Goal: Transaction & Acquisition: Purchase product/service

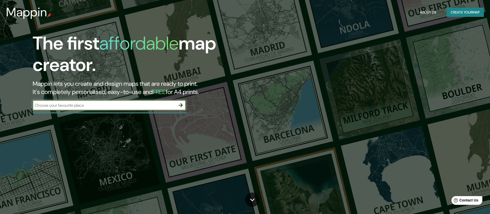
click at [68, 104] on input "text" at bounding box center [104, 105] width 143 height 6
type input "[GEOGRAPHIC_DATA]"
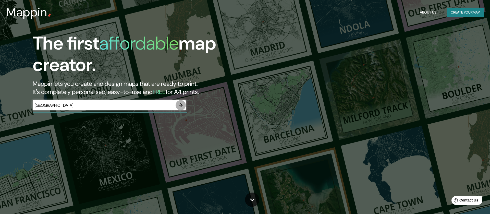
click at [181, 105] on icon "button" at bounding box center [181, 105] width 4 height 4
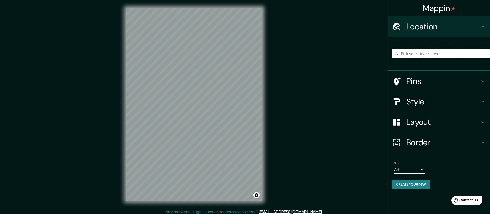
click at [436, 55] on input "Pick your city or area" at bounding box center [441, 53] width 98 height 9
click at [471, 55] on input "[GEOGRAPHIC_DATA]" at bounding box center [441, 53] width 98 height 9
click at [442, 100] on h4 "Style" at bounding box center [442, 101] width 73 height 10
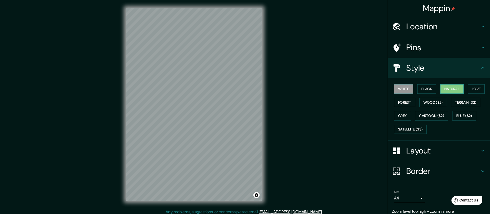
click at [451, 88] on button "Natural" at bounding box center [451, 88] width 23 height 9
click at [475, 89] on button "Love" at bounding box center [476, 88] width 17 height 9
click at [451, 89] on button "Natural" at bounding box center [451, 88] width 23 height 9
click at [403, 101] on button "Forest" at bounding box center [404, 102] width 21 height 9
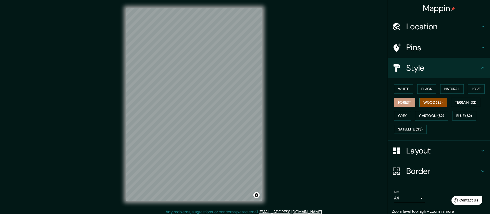
click at [426, 102] on button "Wood ($2)" at bounding box center [433, 102] width 28 height 9
click at [461, 100] on button "Terrain ($2)" at bounding box center [466, 102] width 30 height 9
click at [411, 102] on button "Forest" at bounding box center [404, 102] width 21 height 9
click at [407, 90] on button "White" at bounding box center [403, 88] width 19 height 9
click at [413, 46] on h4 "Pins" at bounding box center [442, 47] width 73 height 10
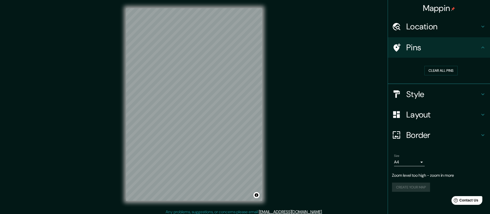
click at [438, 46] on h4 "Pins" at bounding box center [442, 47] width 73 height 10
click at [228, 130] on div at bounding box center [227, 128] width 4 height 4
click at [421, 26] on h4 "Location" at bounding box center [442, 26] width 73 height 10
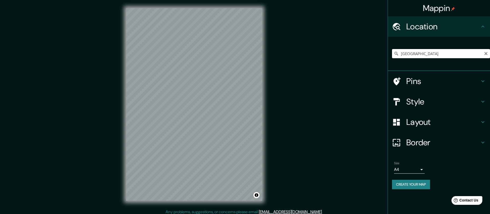
click at [431, 55] on input "[GEOGRAPHIC_DATA]" at bounding box center [441, 53] width 98 height 9
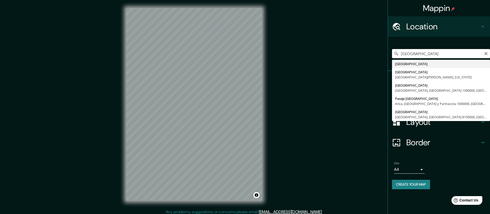
click at [431, 55] on input "[GEOGRAPHIC_DATA]" at bounding box center [441, 53] width 98 height 9
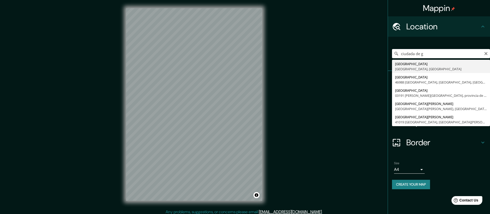
type input "[GEOGRAPHIC_DATA], [GEOGRAPHIC_DATA], [GEOGRAPHIC_DATA]"
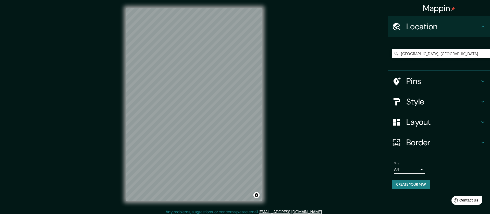
scroll to position [3, 0]
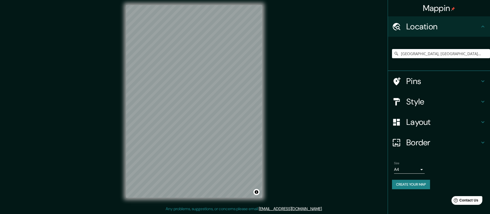
click at [413, 141] on h4 "Border" at bounding box center [442, 142] width 73 height 10
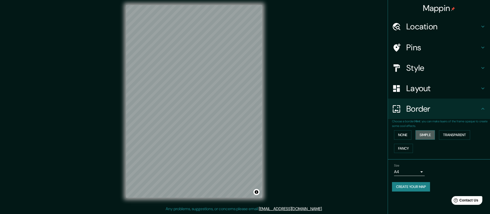
click at [425, 136] on button "Simple" at bounding box center [424, 134] width 19 height 9
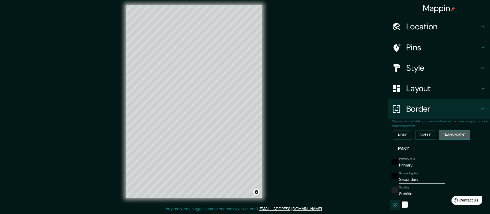
click at [466, 132] on button "Transparent" at bounding box center [454, 134] width 31 height 9
click at [442, 133] on button "Transparent" at bounding box center [454, 134] width 31 height 9
type input "256"
type input "43"
click at [428, 134] on button "Simple" at bounding box center [424, 134] width 19 height 9
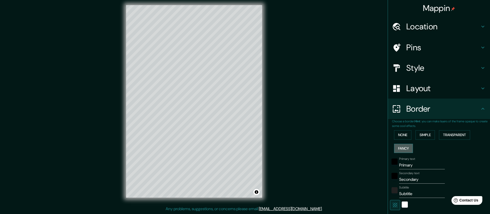
click at [408, 146] on button "Fancy" at bounding box center [403, 148] width 19 height 9
click at [398, 135] on button "None" at bounding box center [402, 134] width 17 height 9
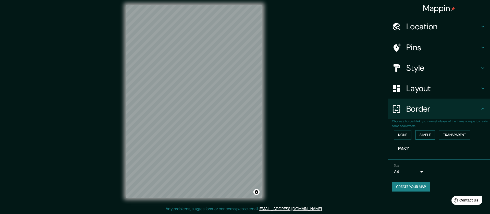
click at [423, 134] on button "Simple" at bounding box center [424, 134] width 19 height 9
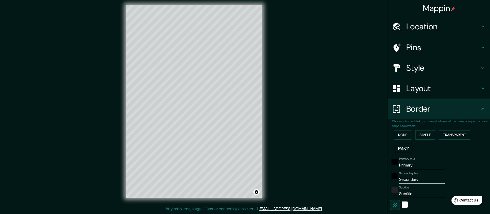
scroll to position [1, 0]
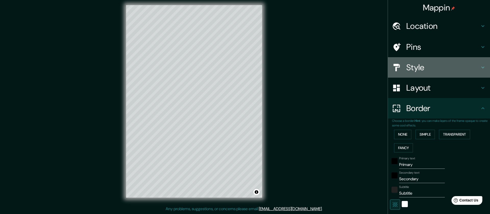
click at [423, 69] on h4 "Style" at bounding box center [442, 67] width 73 height 10
type input "213"
type input "43"
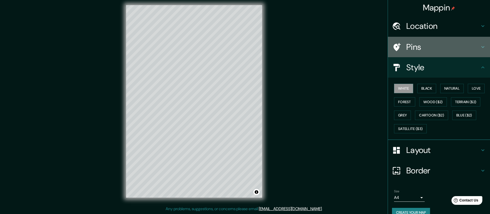
click at [428, 42] on div "Pins" at bounding box center [439, 47] width 102 height 20
type input "213"
type input "43"
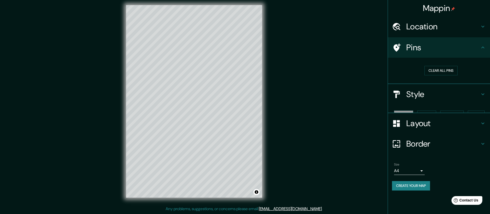
scroll to position [0, 0]
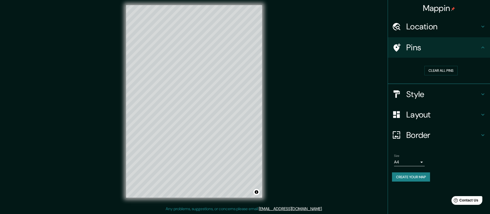
click at [433, 29] on h4 "Location" at bounding box center [442, 26] width 73 height 10
type input "213"
type input "43"
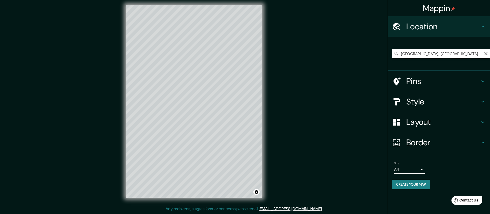
click at [440, 50] on input "[GEOGRAPHIC_DATA], [GEOGRAPHIC_DATA], [GEOGRAPHIC_DATA]" at bounding box center [441, 53] width 98 height 9
